Goal: Task Accomplishment & Management: Manage account settings

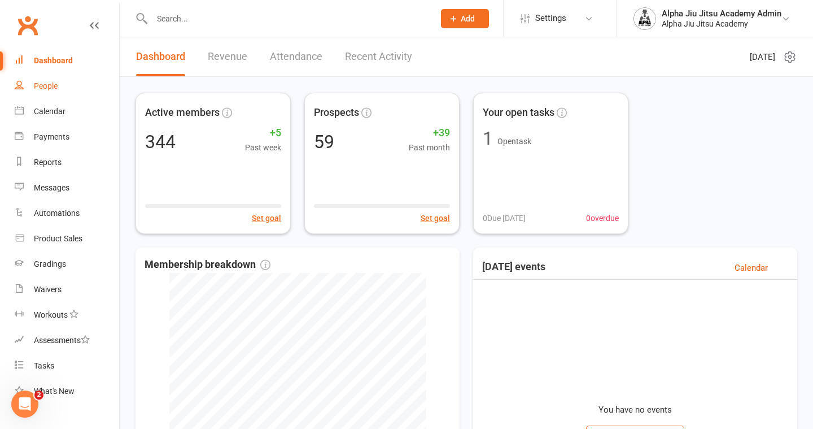
click at [75, 86] on link "People" at bounding box center [67, 85] width 104 height 25
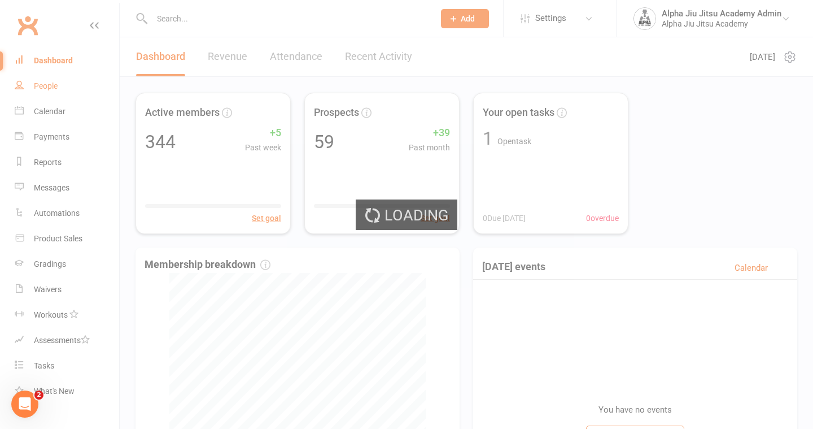
select select "100"
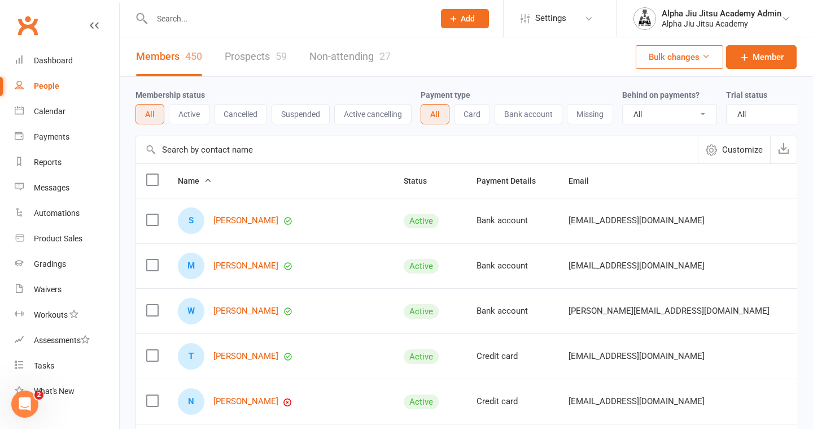
click at [263, 62] on link "Prospects 59" at bounding box center [256, 56] width 62 height 39
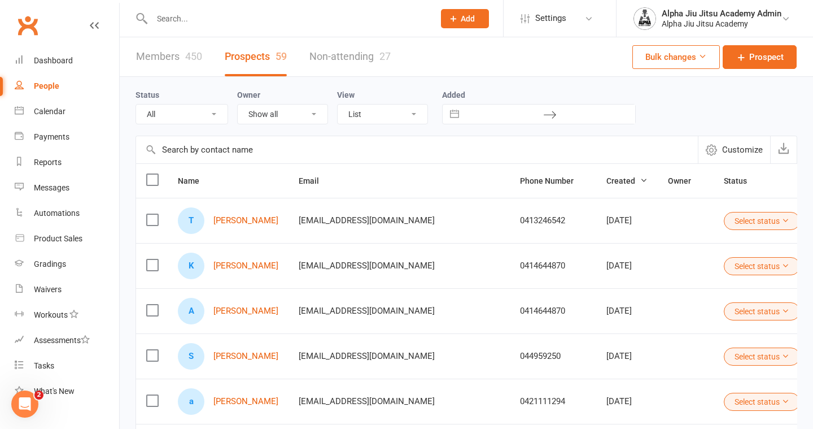
click at [156, 59] on link "Members 450" at bounding box center [169, 56] width 66 height 39
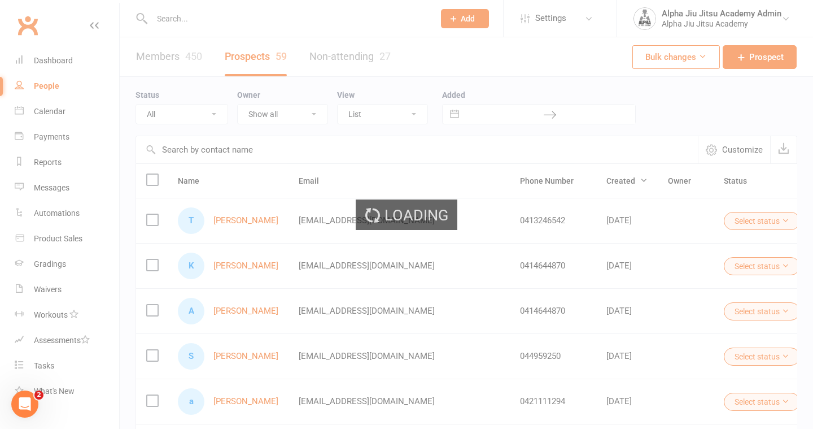
select select "100"
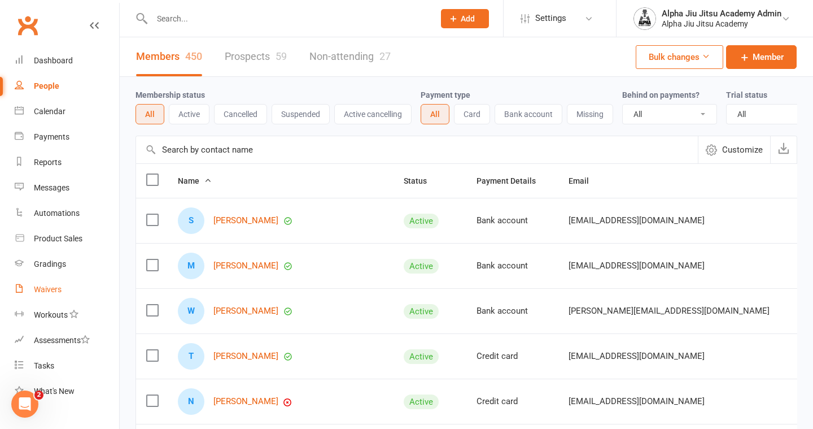
click at [84, 293] on link "Waivers" at bounding box center [67, 289] width 104 height 25
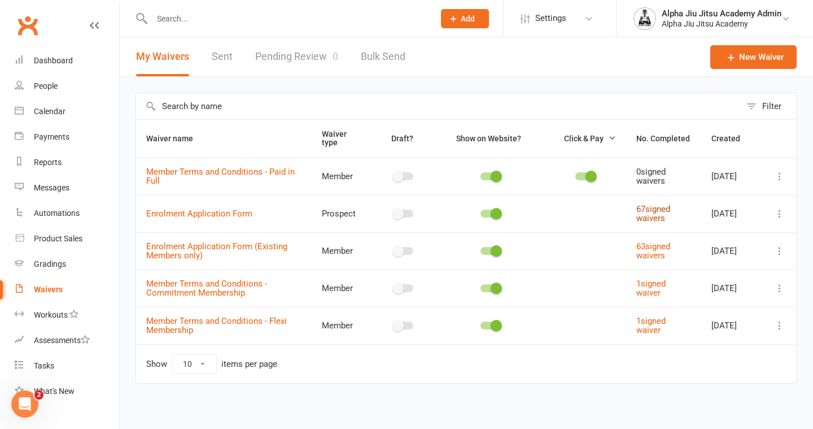
click at [643, 212] on link "67 signed waivers" at bounding box center [654, 214] width 34 height 20
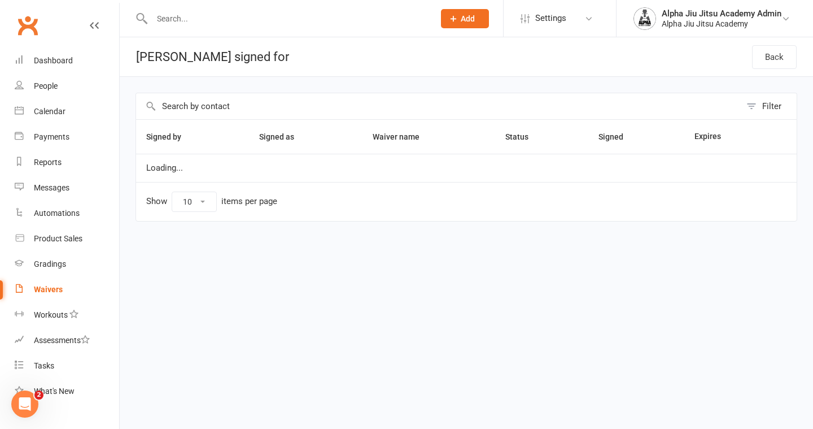
select select "100"
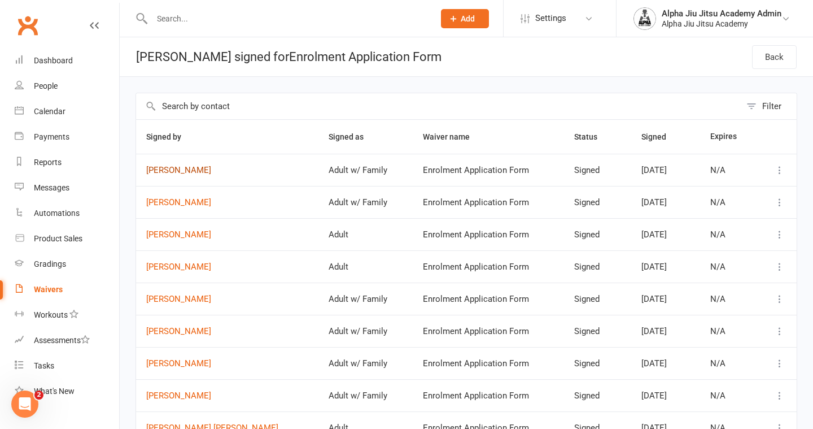
click at [193, 167] on link "[PERSON_NAME]" at bounding box center [227, 171] width 162 height 10
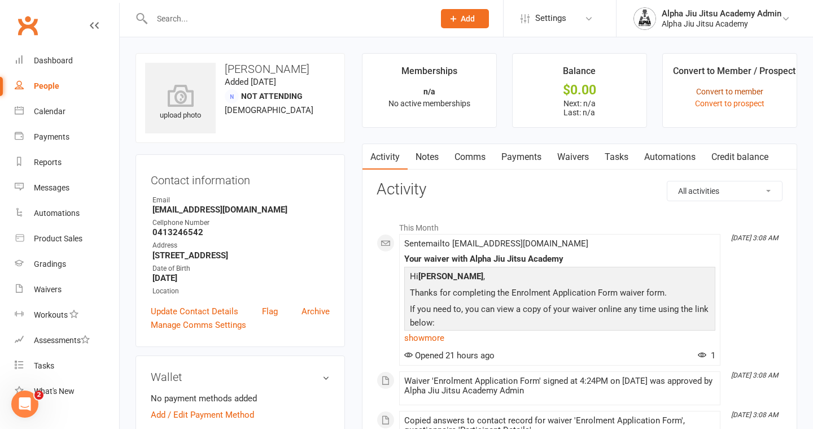
click at [739, 93] on link "Convert to member" at bounding box center [729, 91] width 67 height 9
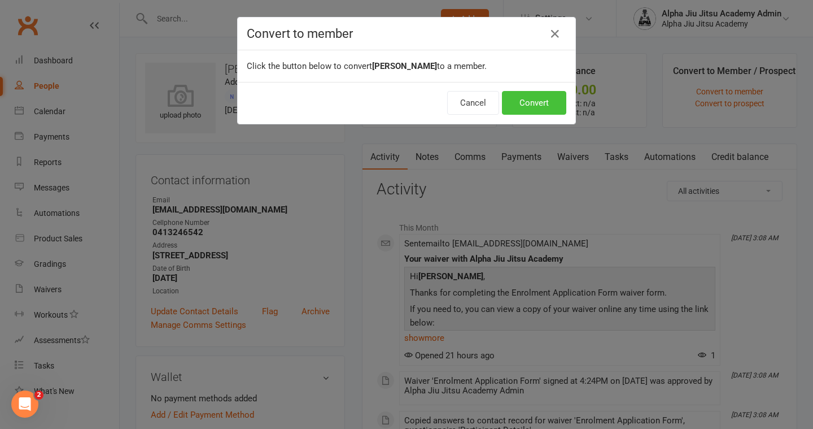
click at [548, 104] on button "Convert" at bounding box center [534, 103] width 64 height 24
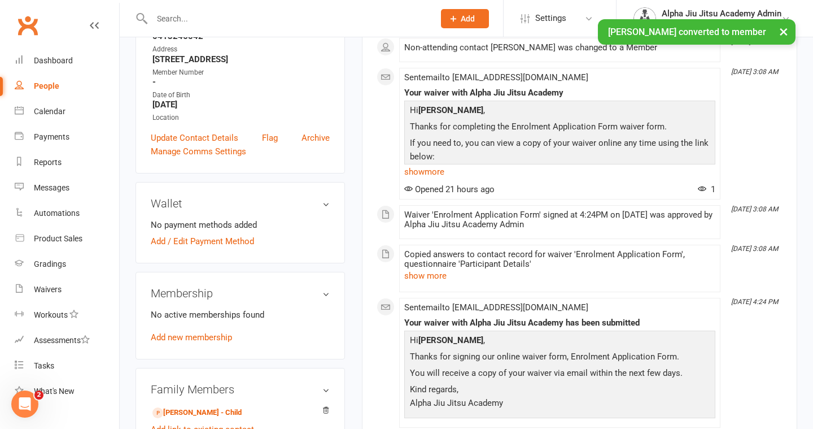
scroll to position [204, 0]
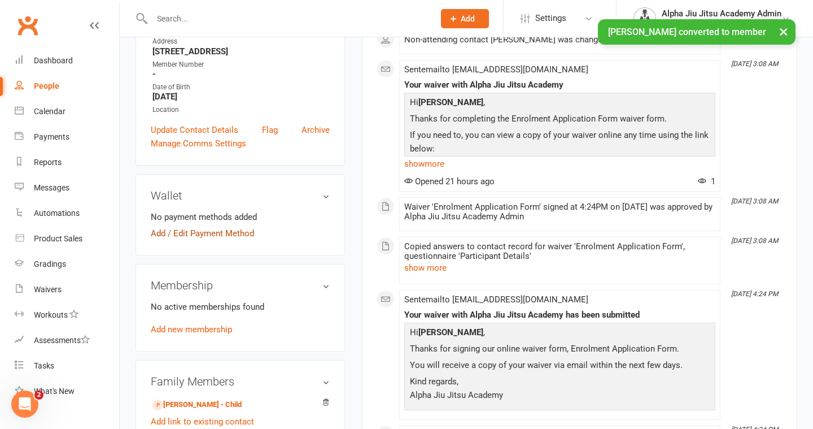
click at [240, 232] on link "Add / Edit Payment Method" at bounding box center [202, 234] width 103 height 14
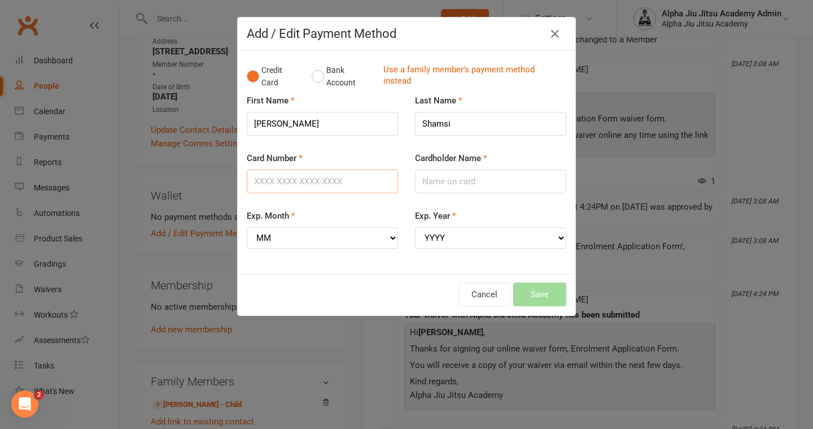
click at [341, 180] on input "Card Number" at bounding box center [322, 181] width 151 height 24
type input "[CREDIT_CARD_NUMBER]"
click at [424, 185] on input "Cardholder Name" at bounding box center [490, 181] width 151 height 24
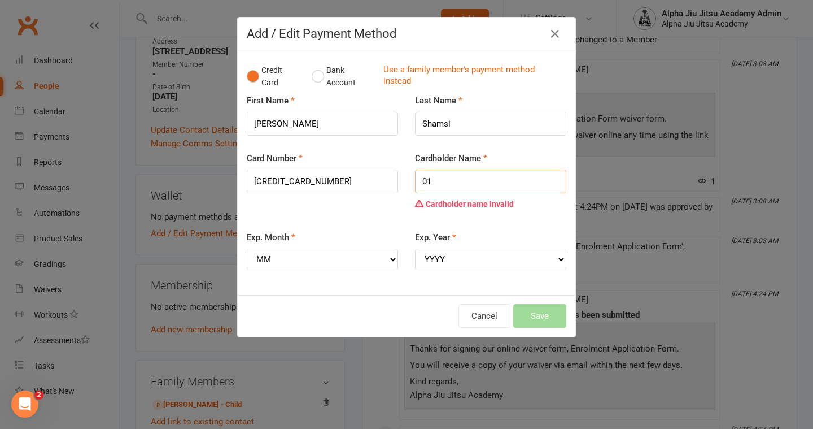
type input "0"
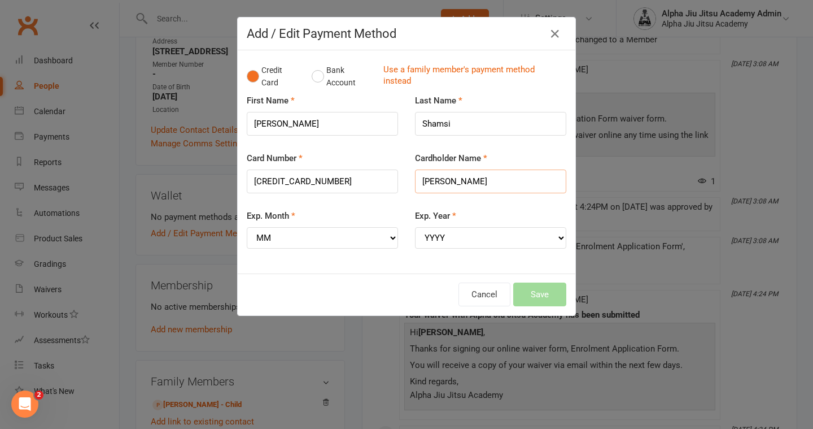
type input "[PERSON_NAME]"
click at [384, 230] on select "MM 01 02 03 04 05 06 07 08 09 10 11 12" at bounding box center [322, 237] width 151 height 21
select select "01"
click at [445, 234] on select "YYYY 2025 2026 2027 2028 2029 2030 2031 2032 2033 2034" at bounding box center [490, 237] width 151 height 21
select select "2028"
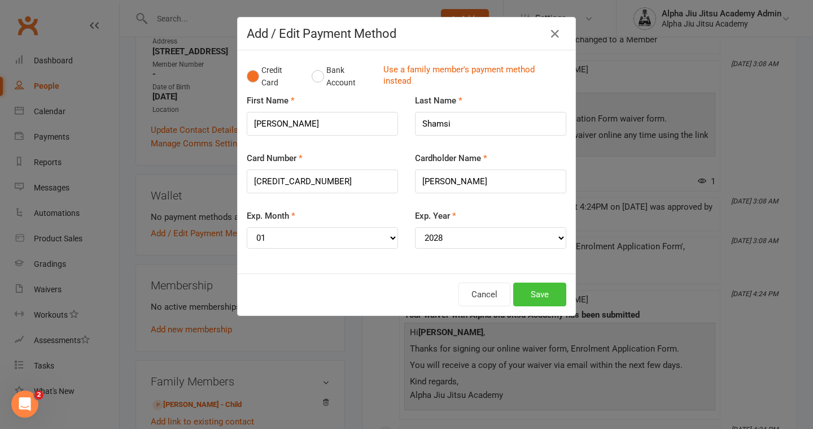
click at [524, 299] on button "Save" at bounding box center [539, 294] width 53 height 24
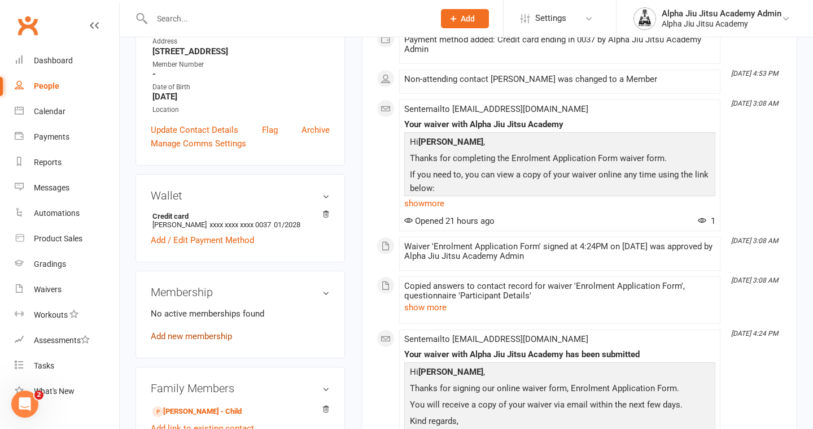
click at [215, 334] on link "Add new membership" at bounding box center [191, 336] width 81 height 10
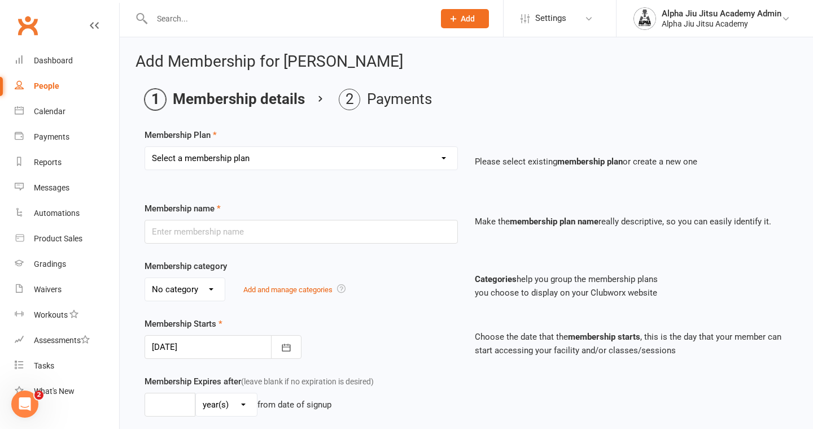
click at [278, 157] on select "Select a membership plan Create new Membership Plan 1 x per week Regular Flexi …" at bounding box center [301, 158] width 312 height 23
select select "3"
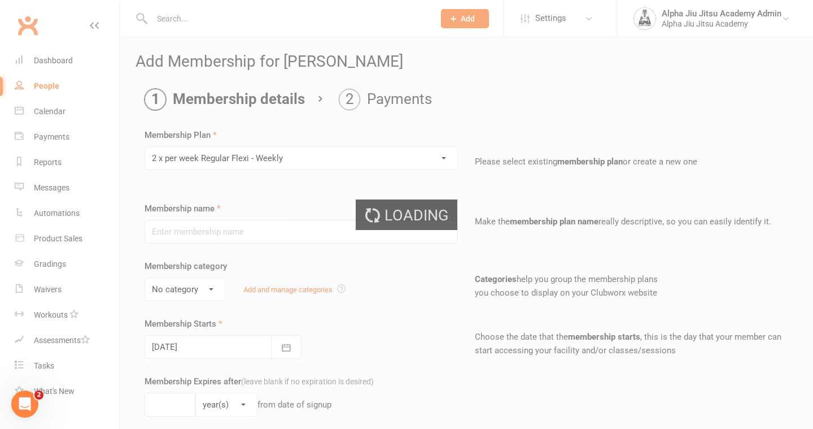
type input "2 x per week Regular Flexi - Weekly"
select select "1"
type input "0"
select select "?"
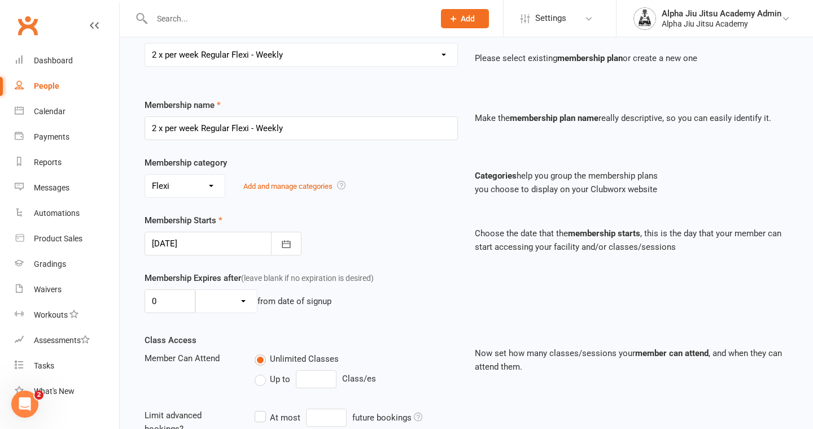
scroll to position [123, 0]
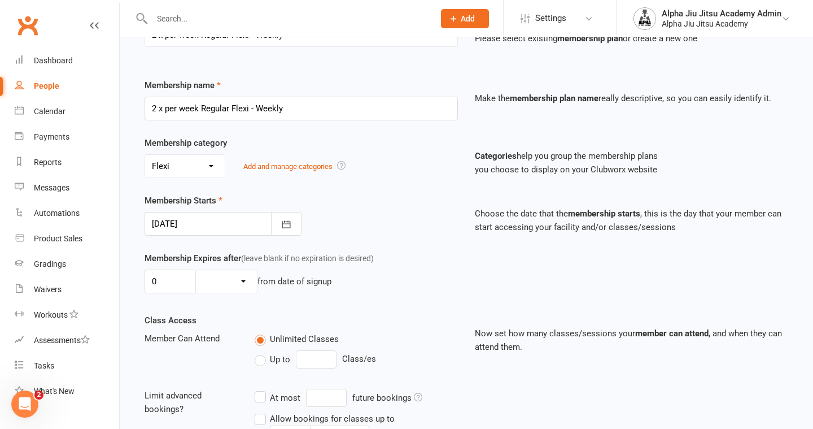
click at [263, 365] on label "Up to" at bounding box center [273, 359] width 36 height 14
click at [262, 352] on input "Up to" at bounding box center [258, 352] width 7 height 0
type input "0"
click at [311, 361] on input "0" at bounding box center [316, 359] width 41 height 18
type input "2"
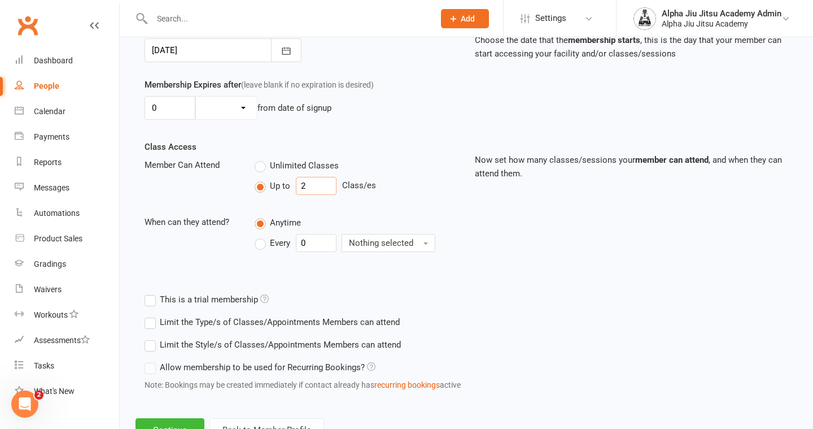
scroll to position [342, 0]
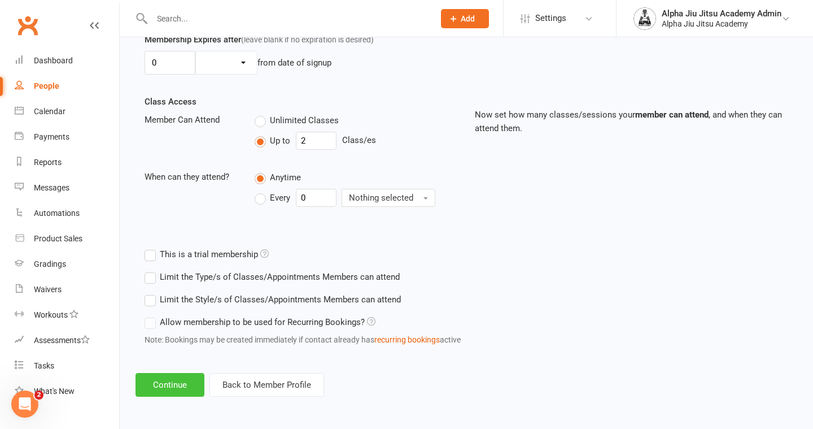
click at [174, 379] on button "Continue" at bounding box center [170, 385] width 69 height 24
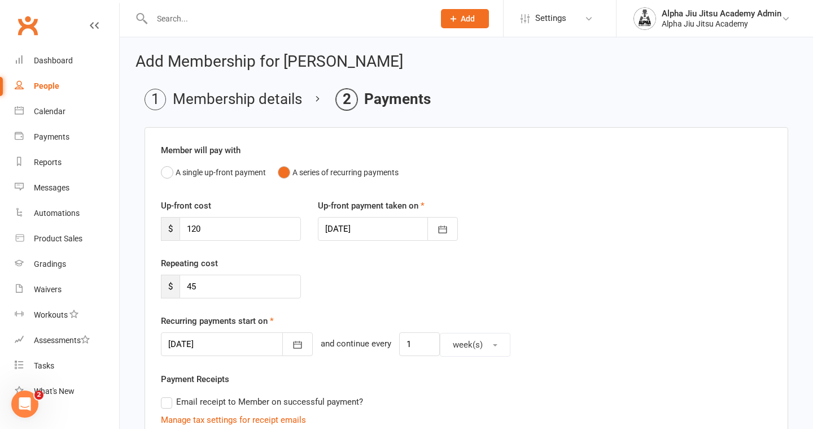
scroll to position [11, 0]
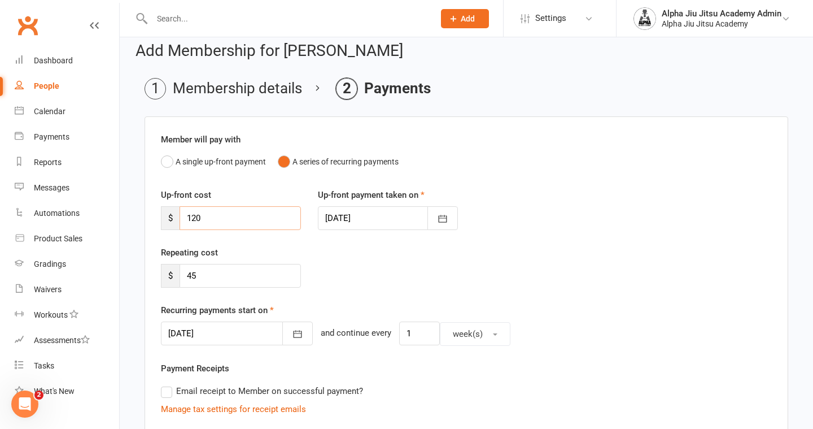
click at [246, 222] on input "120" at bounding box center [240, 218] width 121 height 24
type input "1"
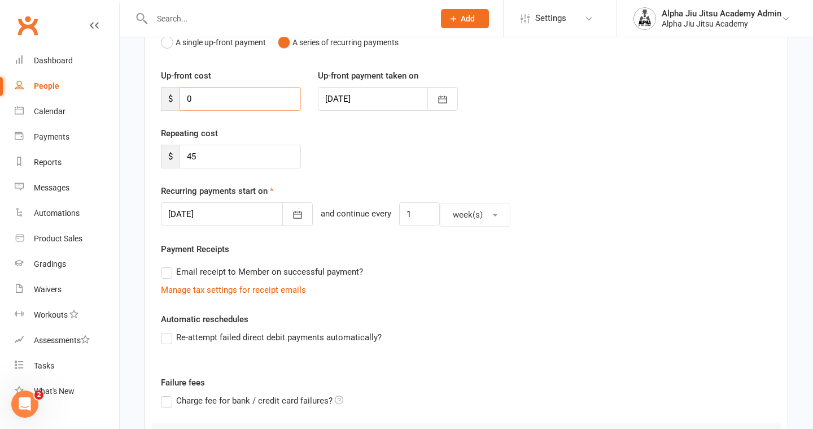
scroll to position [138, 0]
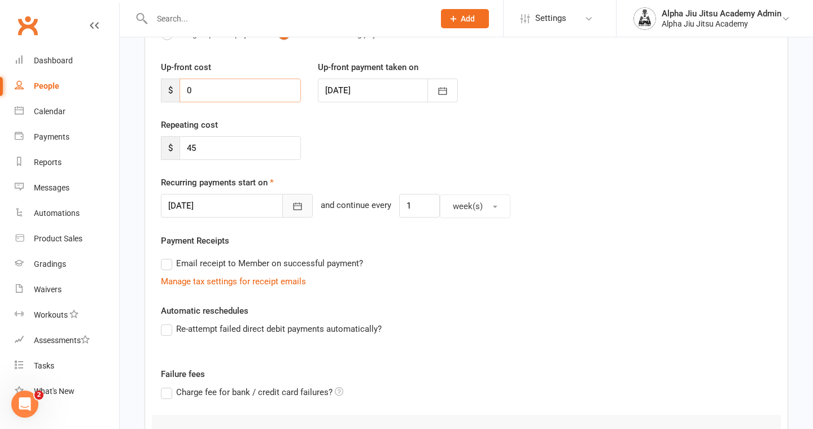
type input "0"
click at [292, 211] on icon "button" at bounding box center [297, 206] width 11 height 11
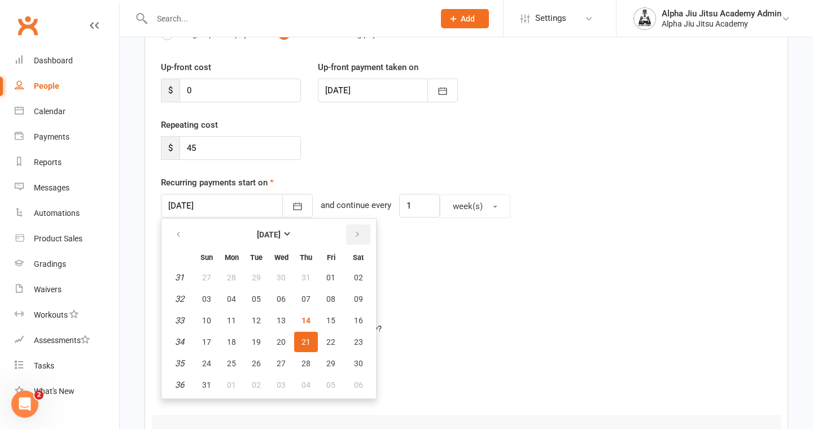
click at [361, 237] on button "button" at bounding box center [358, 234] width 24 height 20
click at [333, 301] on span "12" at bounding box center [330, 298] width 9 height 9
type input "[DATE]"
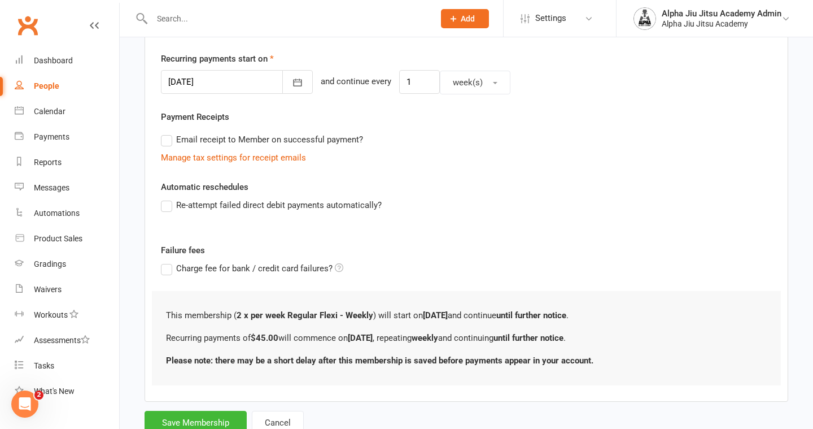
scroll to position [302, 0]
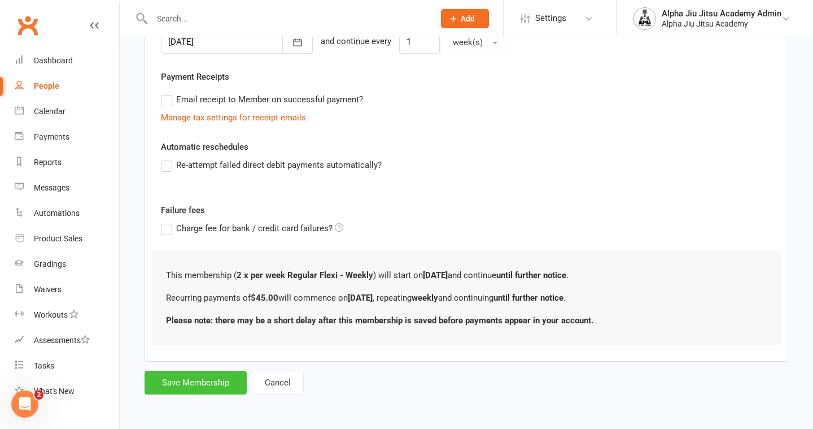
click at [190, 386] on button "Save Membership" at bounding box center [196, 383] width 102 height 24
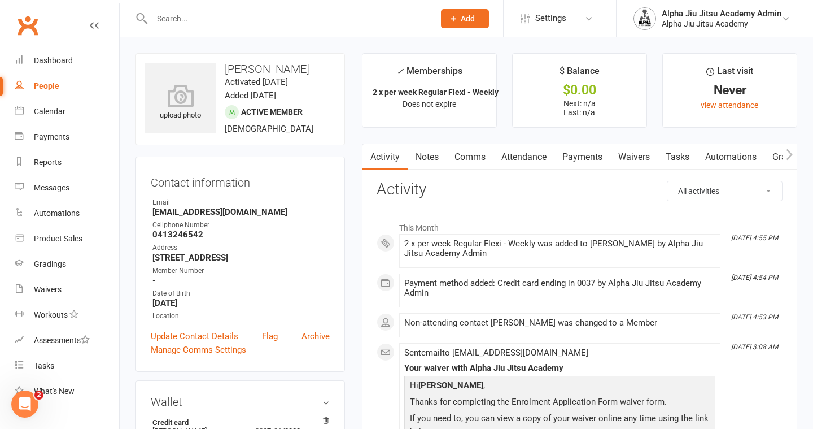
click at [62, 95] on link "People" at bounding box center [67, 85] width 104 height 25
select select "100"
